Goal: Task Accomplishment & Management: Complete application form

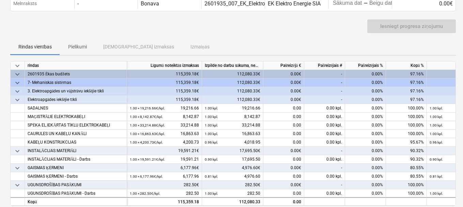
scroll to position [29, 0]
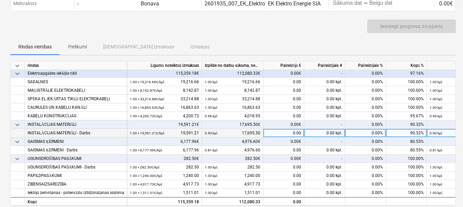
click at [287, 129] on div "0.00" at bounding box center [283, 133] width 41 height 9
type input "1991.26"
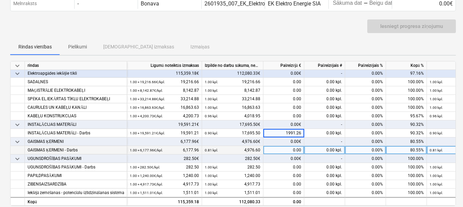
click at [291, 146] on div "0.00" at bounding box center [283, 150] width 41 height 9
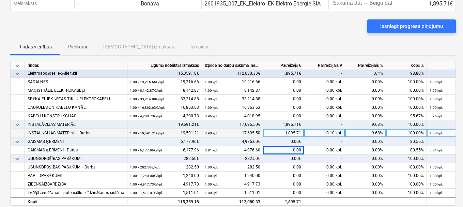
click at [290, 130] on div "1,895.71" at bounding box center [283, 133] width 41 height 9
type input "1991,26"
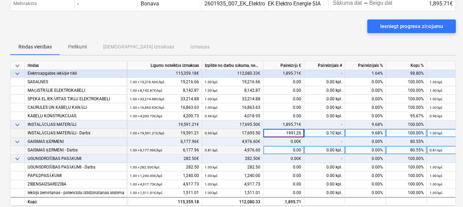
click at [287, 146] on div "0.00" at bounding box center [283, 150] width 41 height 9
type input "1201,36"
click at [279, 156] on div "0.00€" at bounding box center [283, 158] width 41 height 9
click at [284, 146] on div "0.00" at bounding box center [283, 150] width 41 height 9
type input "1201.36"
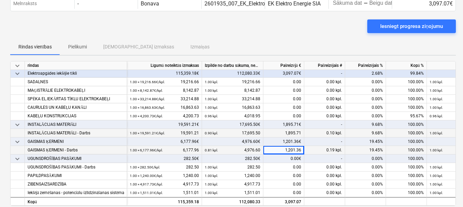
click at [294, 157] on div "0.00€" at bounding box center [283, 158] width 41 height 9
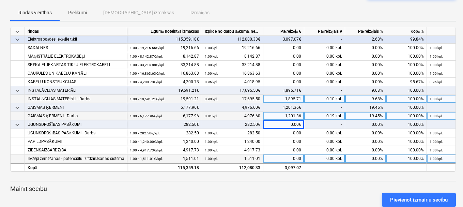
scroll to position [0, 0]
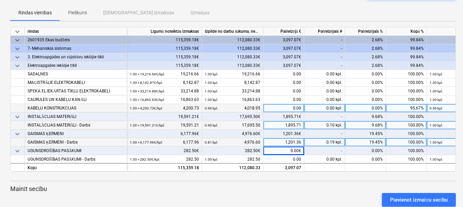
click at [284, 107] on div "0.00" at bounding box center [283, 108] width 41 height 9
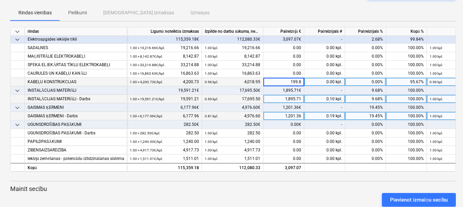
type input "199.88"
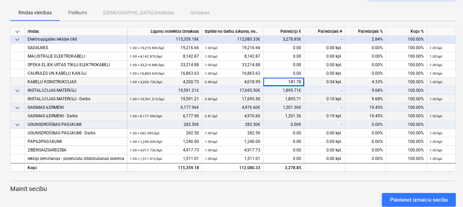
click at [287, 120] on div "0.00€" at bounding box center [283, 124] width 41 height 9
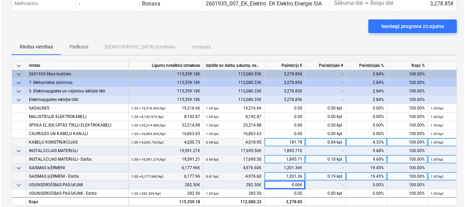
scroll to position [0, 0]
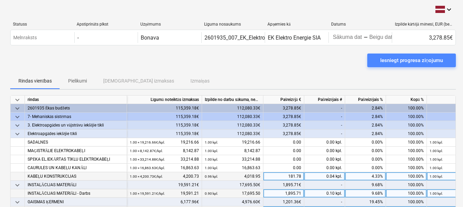
click at [386, 60] on div "Iesniegt progresa ziņojumu" at bounding box center [411, 60] width 63 height 9
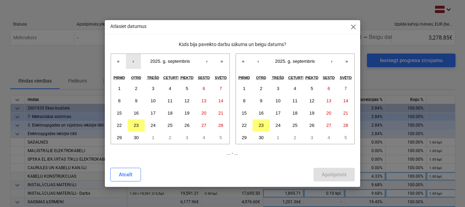
click at [131, 61] on button "‹" at bounding box center [133, 61] width 15 height 15
click at [121, 137] on abbr "25" at bounding box center [119, 137] width 5 height 5
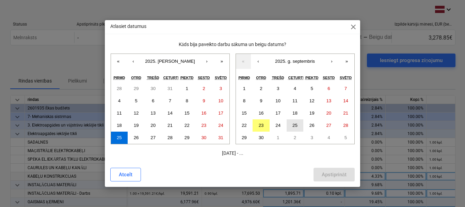
click at [295, 124] on abbr "25" at bounding box center [294, 125] width 5 height 5
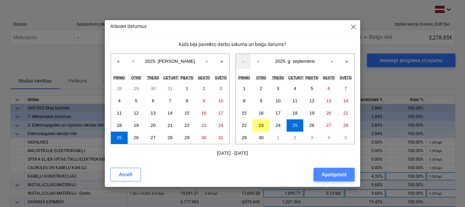
click at [324, 172] on div "Apstiprināt" at bounding box center [334, 174] width 25 height 9
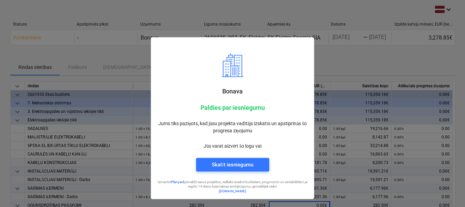
click at [349, 117] on div at bounding box center [232, 103] width 465 height 207
click at [351, 69] on div at bounding box center [232, 103] width 465 height 207
click at [354, 54] on div at bounding box center [232, 103] width 465 height 207
click at [348, 58] on div at bounding box center [232, 103] width 465 height 207
